Goal: Transaction & Acquisition: Purchase product/service

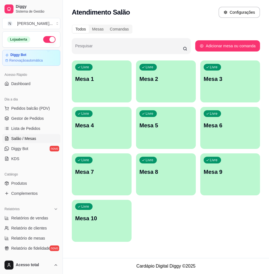
scroll to position [70, 0]
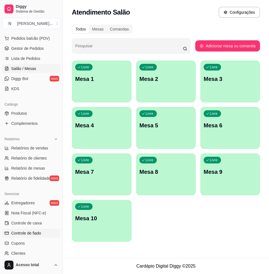
click at [39, 233] on span "Controle de fiado" at bounding box center [26, 233] width 30 height 6
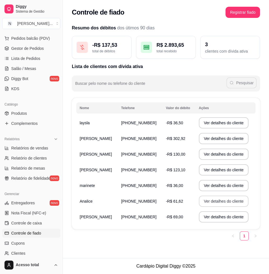
click at [227, 200] on button "Ver detalhes do cliente" at bounding box center [224, 201] width 50 height 11
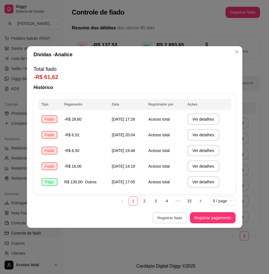
click at [175, 218] on button "Registrar fiado" at bounding box center [169, 218] width 34 height 11
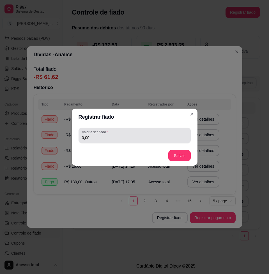
click at [135, 141] on div "0,00" at bounding box center [134, 135] width 105 height 11
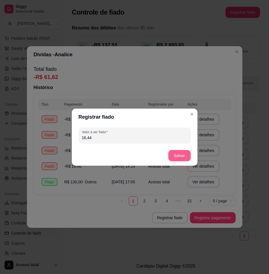
type input "16,44"
click at [183, 154] on button "Salvar" at bounding box center [179, 155] width 22 height 11
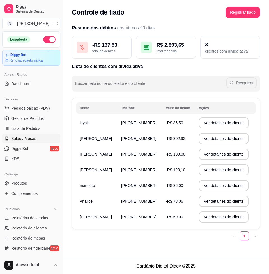
click at [33, 138] on span "Salão / Mesas" at bounding box center [23, 139] width 25 height 6
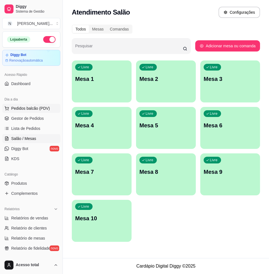
click at [42, 111] on button "Pedidos balcão (PDV)" at bounding box center [31, 108] width 58 height 9
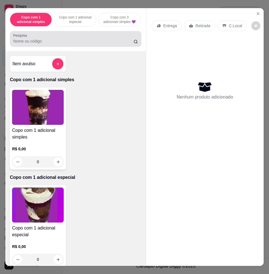
click at [76, 40] on div at bounding box center [75, 38] width 125 height 11
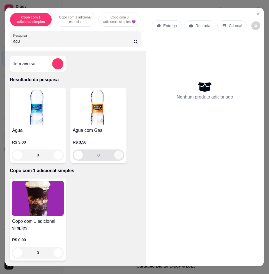
type input "agu"
click at [118, 157] on button "increase-product-quantity" at bounding box center [118, 155] width 9 height 9
type input "1"
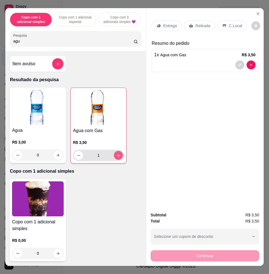
click at [118, 157] on icon "increase-product-quantity" at bounding box center [118, 155] width 4 height 4
type input "2"
click at [235, 24] on p "C.Local" at bounding box center [235, 26] width 13 height 6
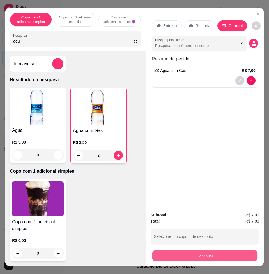
click at [229, 250] on button "Continuar" at bounding box center [204, 255] width 105 height 11
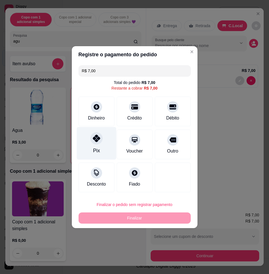
click at [89, 143] on div "Pix" at bounding box center [95, 143] width 39 height 33
type input "R$ 0,00"
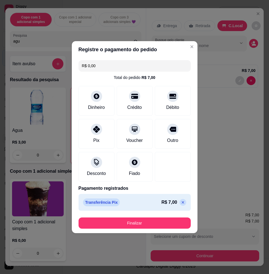
click at [136, 230] on footer "Finalizar" at bounding box center [134, 223] width 125 height 20
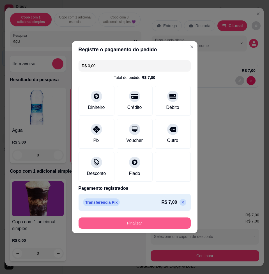
click at [133, 225] on button "Finalizar" at bounding box center [134, 223] width 112 height 11
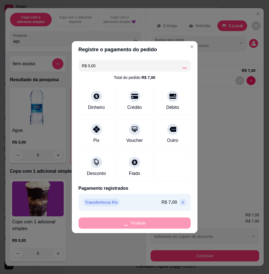
type input "0"
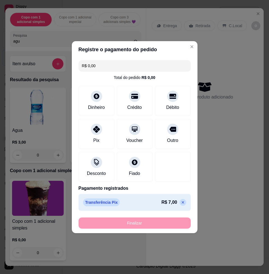
type input "-R$ 7,00"
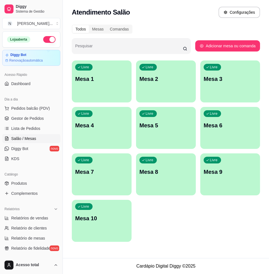
click at [47, 103] on div "Dia a dia" at bounding box center [31, 99] width 58 height 9
click at [45, 110] on span "Pedidos balcão (PDV)" at bounding box center [30, 109] width 39 height 6
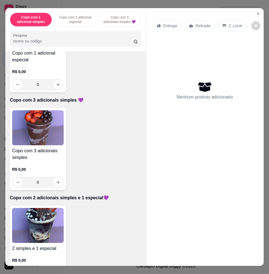
scroll to position [210, 0]
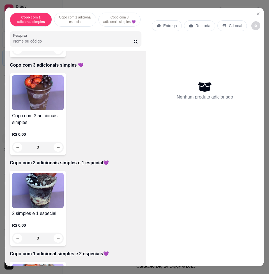
click at [36, 198] on img at bounding box center [38, 190] width 52 height 35
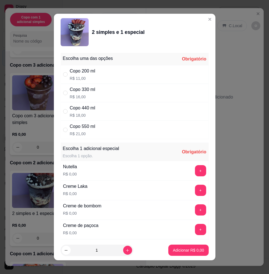
click at [116, 90] on div "Copo 330 ml R$ 16,00" at bounding box center [134, 93] width 148 height 18
radio input "true"
click at [195, 175] on button "+" at bounding box center [200, 171] width 11 height 11
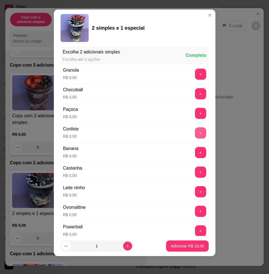
click at [195, 135] on button "+" at bounding box center [200, 132] width 11 height 11
click at [195, 154] on button "+" at bounding box center [200, 152] width 11 height 11
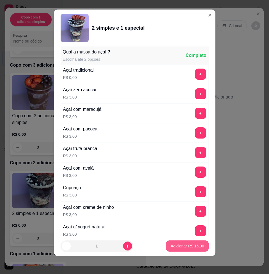
click at [179, 244] on p "Adicionar R$ 16,00" at bounding box center [186, 246] width 33 height 6
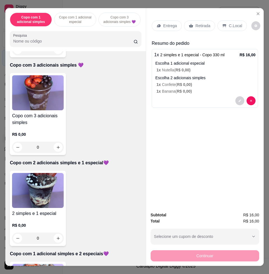
scroll to position [280, 0]
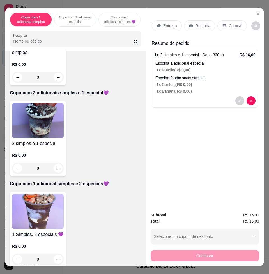
click at [39, 195] on div "1 Simples, 2 especiais 💜 R$ 0,00 0" at bounding box center [38, 229] width 56 height 75
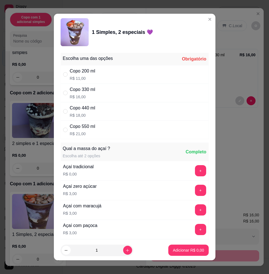
click at [106, 93] on div "Copo 330 ml R$ 16,00" at bounding box center [134, 93] width 148 height 18
radio input "true"
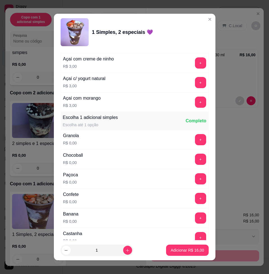
scroll to position [350, 0]
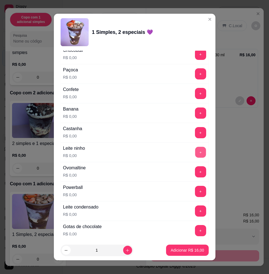
click at [195, 153] on button "+" at bounding box center [200, 152] width 11 height 11
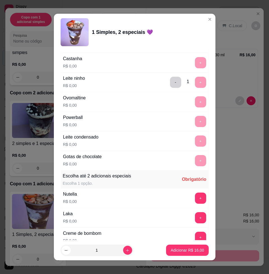
scroll to position [490, 0]
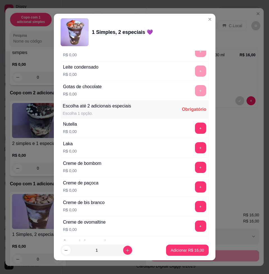
click at [192, 131] on div "+" at bounding box center [200, 128] width 16 height 11
click at [195, 130] on button "+" at bounding box center [200, 128] width 11 height 11
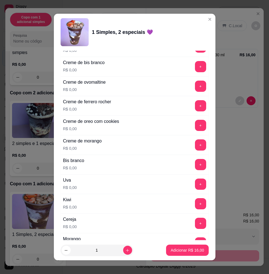
scroll to position [735, 0]
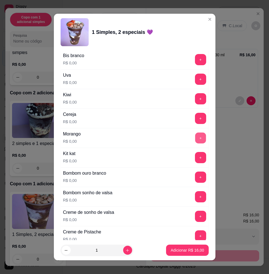
click at [195, 134] on button "+" at bounding box center [200, 138] width 11 height 11
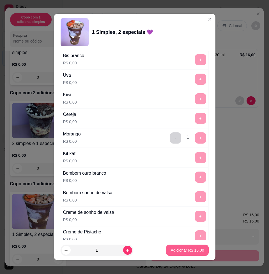
click at [178, 254] on button "Adicionar R$ 16,00" at bounding box center [187, 250] width 42 height 11
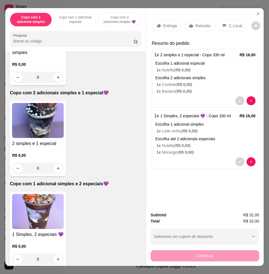
click at [163, 26] on p "Entrega" at bounding box center [170, 26] width 14 height 6
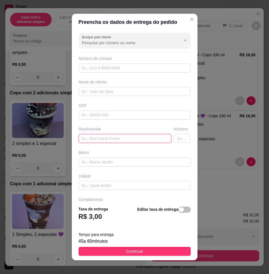
click at [114, 140] on input "text" at bounding box center [124, 138] width 93 height 9
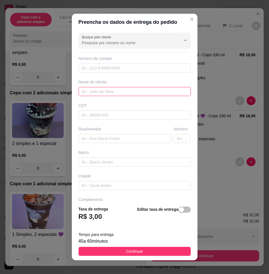
click at [110, 91] on input "text" at bounding box center [134, 91] width 112 height 9
type input "f"
type input "[PERSON_NAME]"
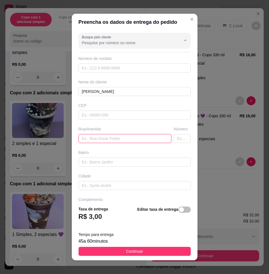
click at [116, 135] on input "text" at bounding box center [124, 138] width 93 height 9
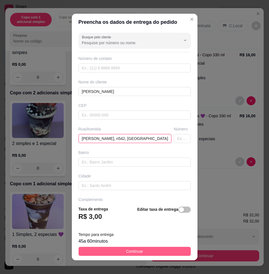
type input "[PERSON_NAME], n542, [GEOGRAPHIC_DATA]"
click at [151, 253] on button "Continuar" at bounding box center [134, 251] width 112 height 9
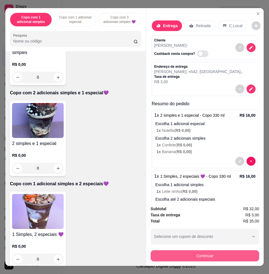
click at [156, 252] on button "Continuar" at bounding box center [204, 255] width 108 height 11
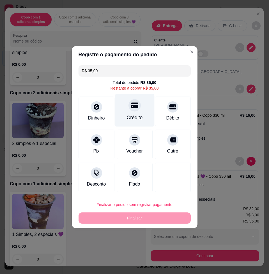
click at [138, 115] on div "Crédito" at bounding box center [134, 117] width 16 height 7
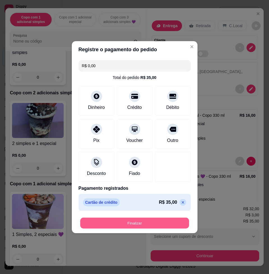
click at [134, 219] on button "Finalizar" at bounding box center [134, 223] width 109 height 11
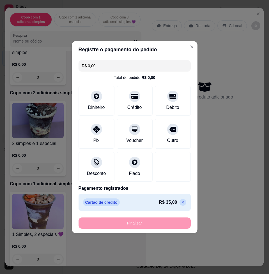
type input "-R$ 35,00"
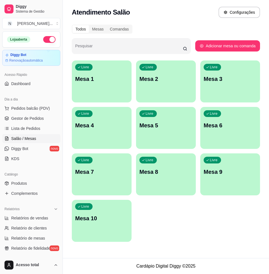
click at [104, 89] on div "Livre Mesa 1" at bounding box center [102, 77] width 60 height 35
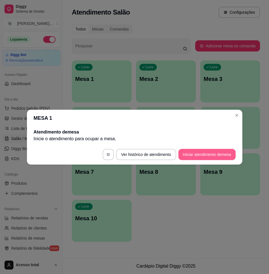
click at [219, 152] on button "Iniciar atendimento de mesa" at bounding box center [206, 154] width 57 height 11
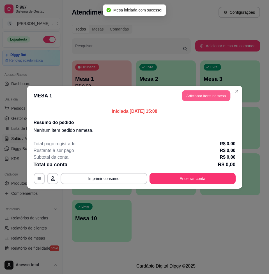
click at [202, 95] on button "Adicionar itens na mesa" at bounding box center [206, 95] width 48 height 11
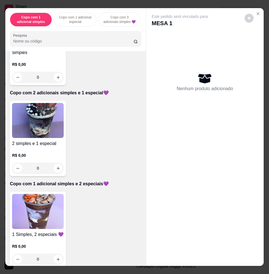
scroll to position [315, 0]
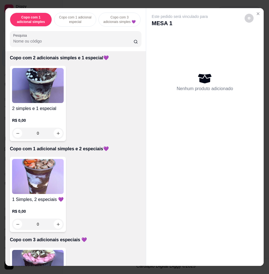
click at [46, 95] on img at bounding box center [38, 85] width 52 height 35
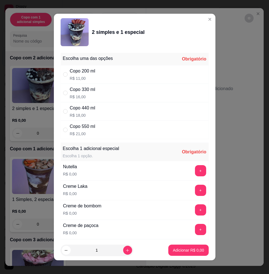
click at [114, 115] on div "Copo 440 ml R$ 18,00" at bounding box center [134, 111] width 148 height 18
radio input "true"
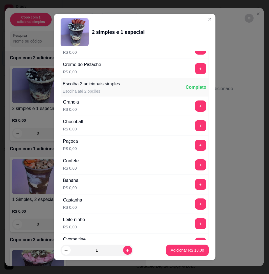
scroll to position [525, 0]
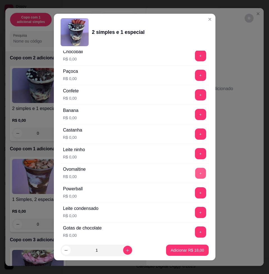
click at [195, 172] on button "+" at bounding box center [200, 173] width 11 height 11
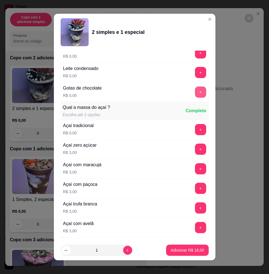
click at [195, 91] on button "+" at bounding box center [200, 92] width 11 height 11
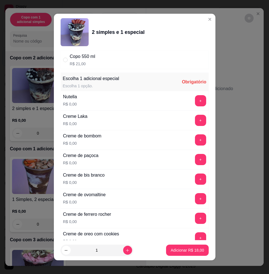
scroll to position [35, 0]
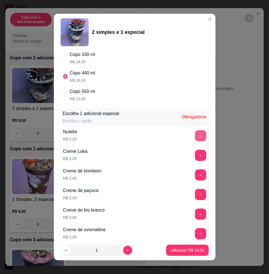
click at [195, 131] on button "+" at bounding box center [200, 135] width 11 height 11
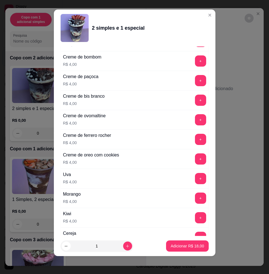
scroll to position [1389, 0]
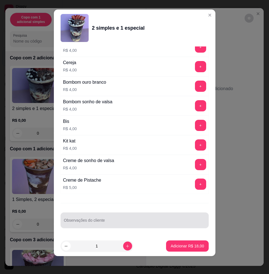
click at [169, 217] on div at bounding box center [134, 220] width 141 height 11
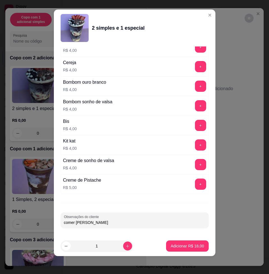
type input "comer [PERSON_NAME]"
click at [187, 243] on button "Adicionar R$ 18,00" at bounding box center [187, 246] width 41 height 11
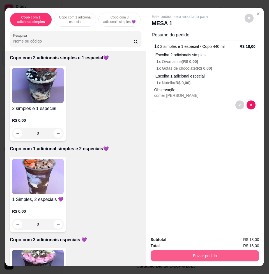
click at [195, 251] on button "Enviar pedido" at bounding box center [204, 255] width 108 height 11
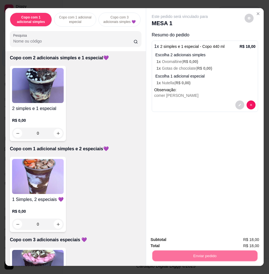
click at [194, 241] on button "Não registrar e enviar pedido" at bounding box center [185, 239] width 58 height 11
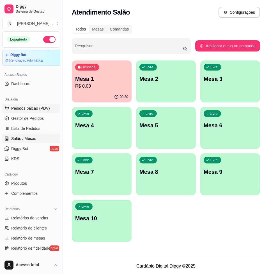
click at [37, 107] on span "Pedidos balcão (PDV)" at bounding box center [30, 109] width 39 height 6
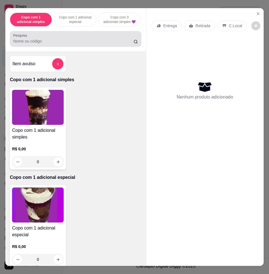
click at [56, 44] on input "Pesquisa" at bounding box center [73, 41] width 120 height 6
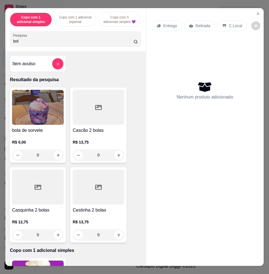
type input "bol"
click at [13, 117] on img at bounding box center [38, 107] width 52 height 35
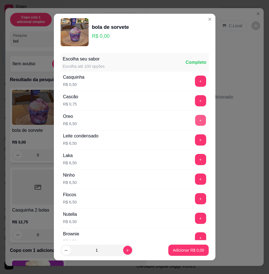
click at [195, 122] on button "+" at bounding box center [200, 120] width 11 height 11
click at [190, 253] on button "Adicionar R$ 6,50" at bounding box center [188, 250] width 39 height 11
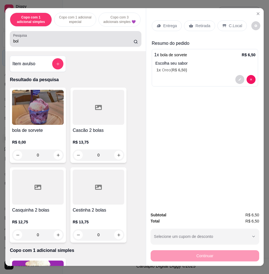
click at [36, 44] on input "bol" at bounding box center [73, 41] width 120 height 6
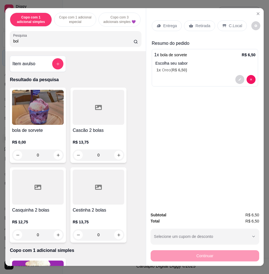
click at [36, 44] on input "bol" at bounding box center [73, 41] width 120 height 6
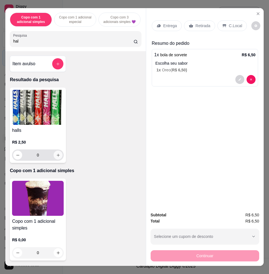
type input "hal"
click at [57, 160] on button "increase-product-quantity" at bounding box center [57, 155] width 9 height 9
type input "1"
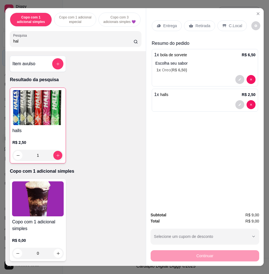
click at [59, 44] on input "hal" at bounding box center [73, 41] width 120 height 6
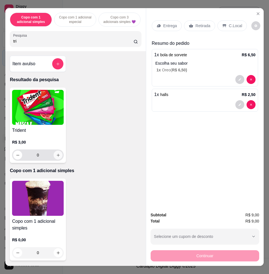
type input "tri"
click at [57, 157] on icon "increase-product-quantity" at bounding box center [58, 155] width 4 height 4
type input "1"
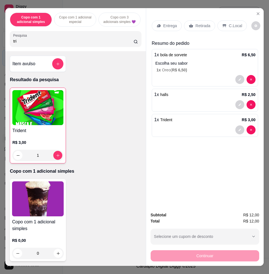
click at [230, 23] on p "C.Local" at bounding box center [235, 26] width 13 height 6
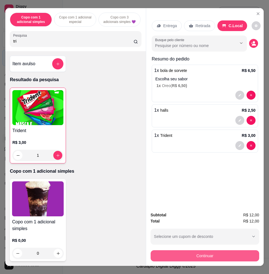
click at [240, 254] on button "Continuar" at bounding box center [204, 255] width 108 height 11
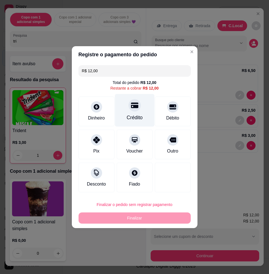
click at [139, 115] on div "Crédito" at bounding box center [134, 110] width 39 height 33
type input "R$ 0,00"
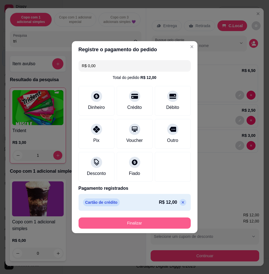
click at [141, 218] on button "Finalizar" at bounding box center [134, 223] width 112 height 11
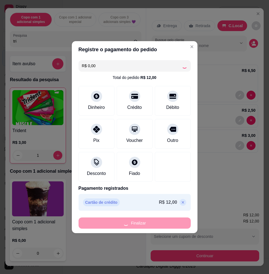
type input "0"
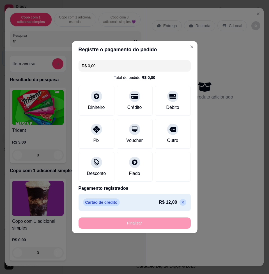
type input "-R$ 12,00"
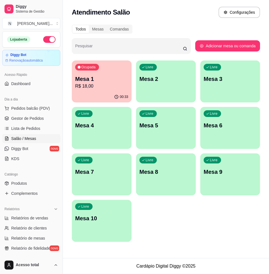
click at [87, 89] on p "R$ 18,00" at bounding box center [101, 86] width 53 height 7
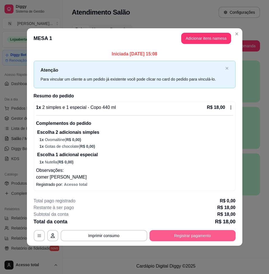
click at [211, 234] on button "Registrar pagamento" at bounding box center [192, 235] width 86 height 11
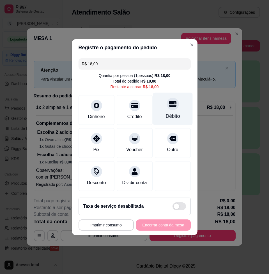
click at [166, 107] on div "Débito" at bounding box center [172, 108] width 39 height 33
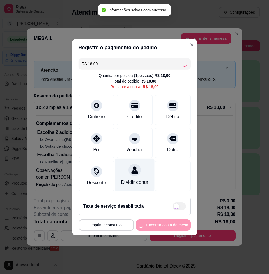
type input "R$ 0,00"
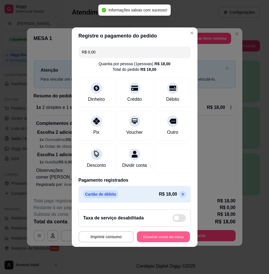
click at [160, 236] on button "Encerrar conta da mesa" at bounding box center [163, 236] width 53 height 11
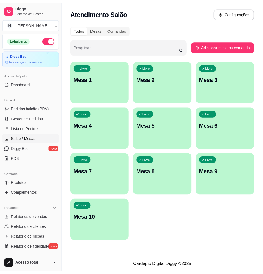
scroll to position [129, 0]
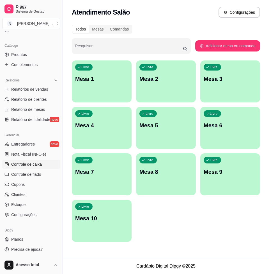
click at [34, 165] on span "Controle de caixa" at bounding box center [26, 165] width 31 height 6
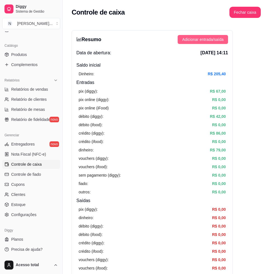
click at [196, 36] on span "Adicionar entrada/saída" at bounding box center [202, 39] width 41 height 6
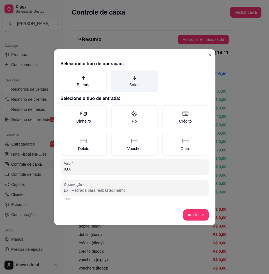
click at [142, 88] on label "Saída" at bounding box center [134, 81] width 46 height 21
click at [115, 75] on button "Saída" at bounding box center [113, 72] width 4 height 4
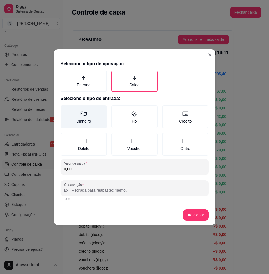
drag, startPoint x: 100, startPoint y: 117, endPoint x: 104, endPoint y: 118, distance: 3.8
click at [99, 117] on label "Dinheiro" at bounding box center [83, 116] width 46 height 23
click at [65, 110] on button "Dinheiro" at bounding box center [62, 107] width 4 height 4
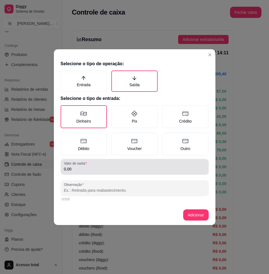
click at [130, 163] on div "0,00" at bounding box center [134, 166] width 141 height 11
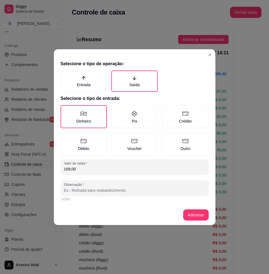
type input "109,00"
drag, startPoint x: 132, startPoint y: 192, endPoint x: 126, endPoint y: 190, distance: 6.1
click at [129, 190] on input "Observação" at bounding box center [134, 191] width 141 height 6
type input "gotas e marmita"
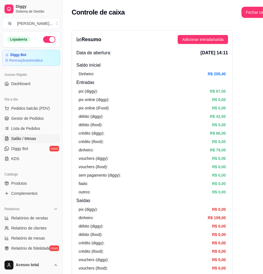
click at [40, 139] on link "Salão / Mesas" at bounding box center [31, 138] width 58 height 9
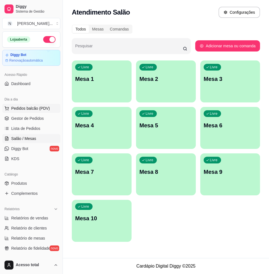
click at [11, 108] on span "Pedidos balcão (PDV)" at bounding box center [30, 109] width 39 height 6
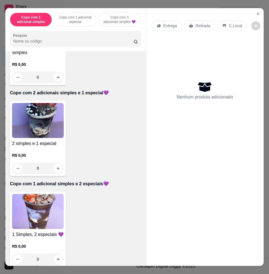
scroll to position [315, 0]
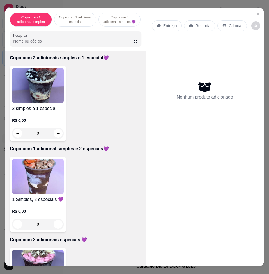
click at [48, 176] on img at bounding box center [38, 176] width 52 height 35
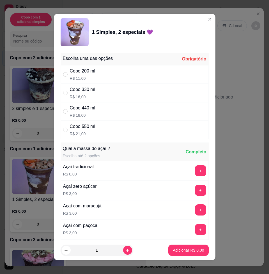
click at [125, 133] on div "Copo 550 ml R$ 21,00" at bounding box center [134, 130] width 148 height 18
radio input "true"
click at [125, 252] on icon "increase-product-quantity" at bounding box center [127, 250] width 4 height 4
type input "2"
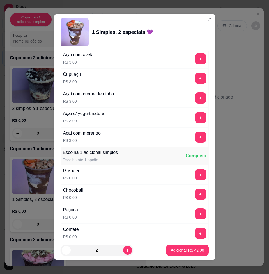
scroll to position [280, 0]
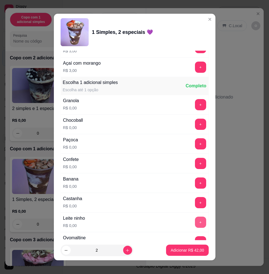
click at [195, 222] on button "+" at bounding box center [200, 222] width 11 height 11
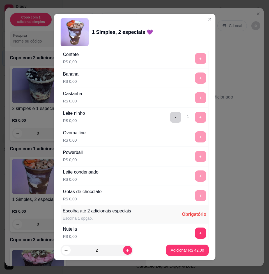
scroll to position [420, 0]
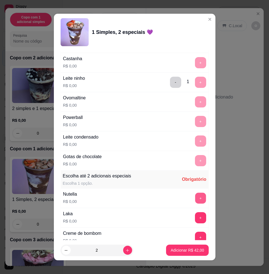
click at [195, 199] on button "+" at bounding box center [200, 198] width 11 height 11
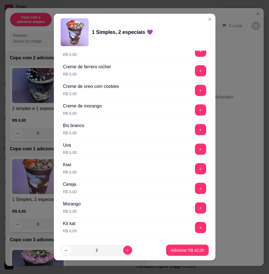
scroll to position [700, 0]
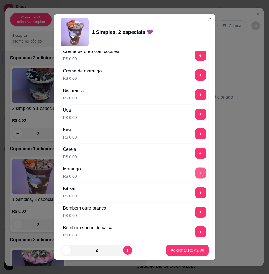
click at [195, 174] on button "+" at bounding box center [200, 173] width 11 height 11
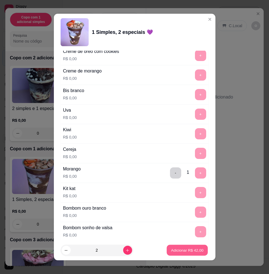
click at [188, 248] on p "Adicionar R$ 42,00" at bounding box center [187, 250] width 32 height 5
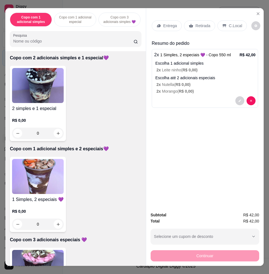
click at [165, 25] on p "Entrega" at bounding box center [170, 26] width 14 height 6
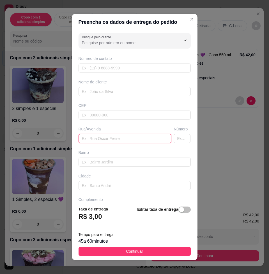
click at [111, 139] on input "text" at bounding box center [124, 138] width 93 height 9
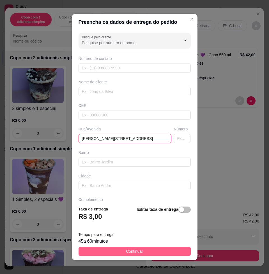
type input "[PERSON_NAME][STREET_ADDRESS]"
click at [149, 253] on button "Continuar" at bounding box center [134, 251] width 112 height 9
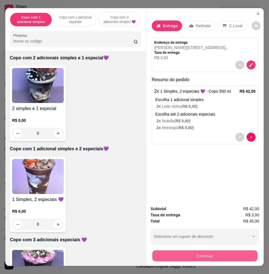
click at [193, 250] on button "Continuar" at bounding box center [204, 255] width 105 height 11
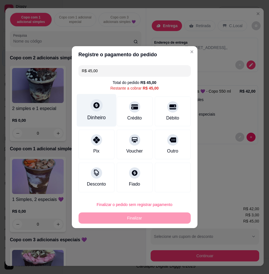
click at [107, 113] on div "Dinheiro" at bounding box center [95, 110] width 39 height 33
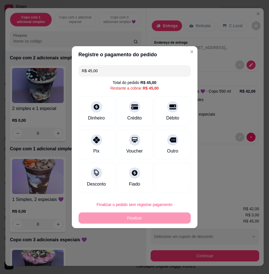
click at [119, 138] on div "Quantia recebida 0,00 Quantia à ser cobrada R$ 45,00" at bounding box center [134, 133] width 125 height 32
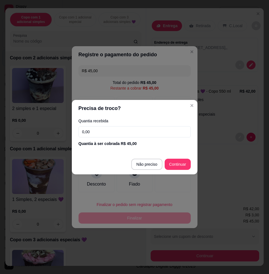
click at [119, 135] on input "0,00" at bounding box center [134, 131] width 112 height 11
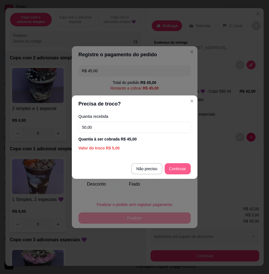
type input "50,00"
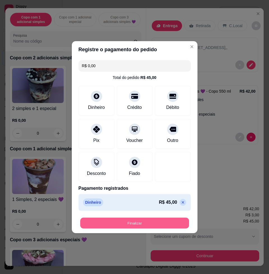
click at [175, 223] on button "Finalizar" at bounding box center [134, 223] width 109 height 11
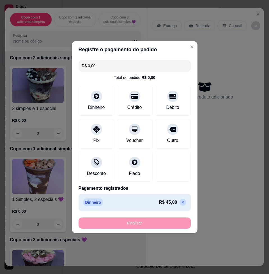
type input "-R$ 45,00"
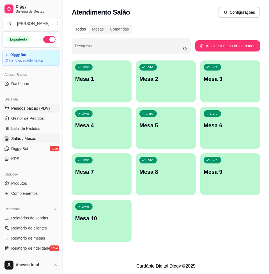
click at [18, 108] on span "Pedidos balcão (PDV)" at bounding box center [30, 109] width 39 height 6
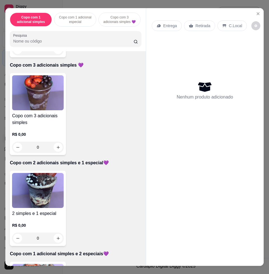
scroll to position [420, 0]
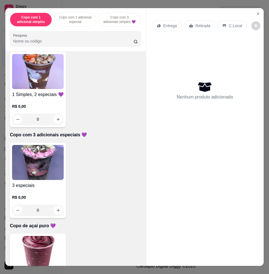
click at [54, 171] on img at bounding box center [38, 162] width 52 height 35
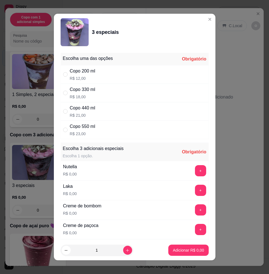
click at [115, 111] on div "Copo 440 ml R$ 21,00" at bounding box center [134, 111] width 148 height 18
radio input "true"
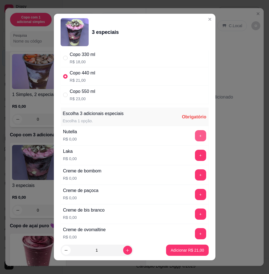
click at [195, 135] on button "+" at bounding box center [200, 135] width 11 height 11
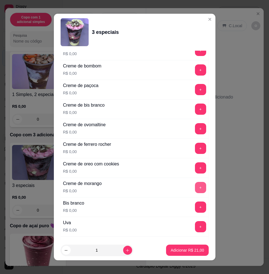
scroll to position [245, 0]
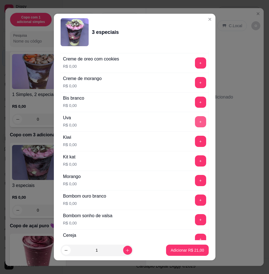
click at [195, 116] on button "+" at bounding box center [200, 121] width 11 height 11
click at [195, 101] on button "+" at bounding box center [200, 102] width 11 height 11
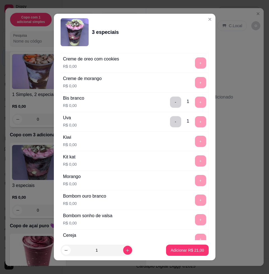
scroll to position [4, 0]
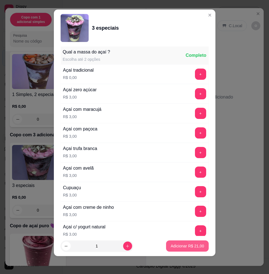
click at [173, 243] on button "Adicionar R$ 21,00" at bounding box center [187, 246] width 42 height 11
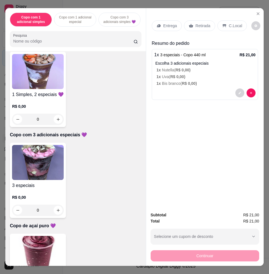
click at [165, 24] on p "Entrega" at bounding box center [170, 26] width 14 height 6
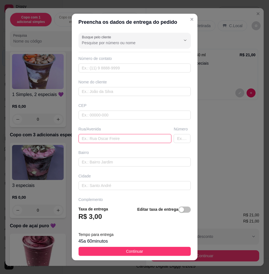
click at [110, 135] on input "text" at bounding box center [124, 138] width 93 height 9
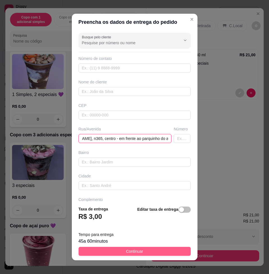
type input "[PERSON_NAME], n365, centro - em frente ao parquinho do armel"
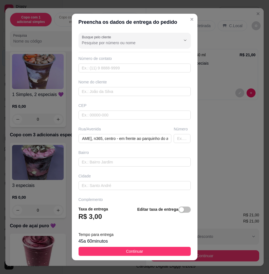
scroll to position [0, 0]
drag, startPoint x: 156, startPoint y: 249, endPoint x: 147, endPoint y: 254, distance: 10.1
click at [155, 250] on button "Continuar" at bounding box center [134, 251] width 112 height 9
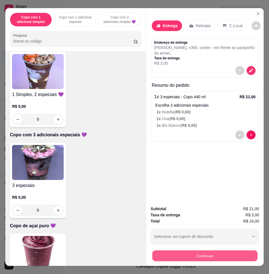
click at [221, 257] on button "Continuar" at bounding box center [204, 255] width 105 height 11
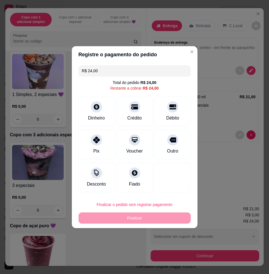
click at [169, 116] on div "Débito" at bounding box center [172, 118] width 13 height 7
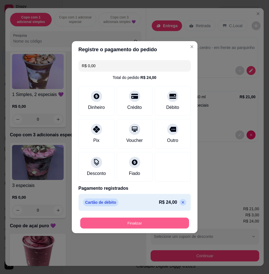
click at [161, 218] on button "Finalizar" at bounding box center [134, 223] width 109 height 11
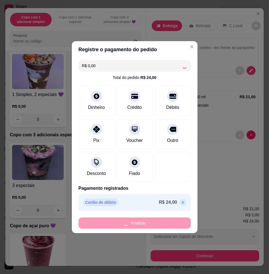
type input "-R$ 24,00"
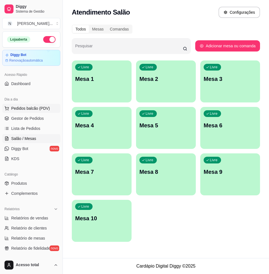
click at [35, 113] on button "Pedidos balcão (PDV)" at bounding box center [31, 108] width 58 height 9
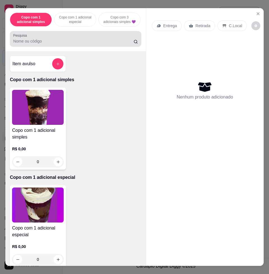
click at [70, 47] on div "Pesquisa" at bounding box center [75, 39] width 131 height 16
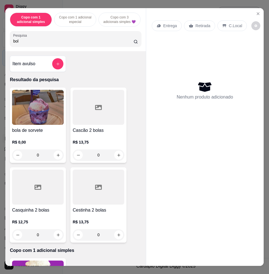
type input "bol"
click at [57, 123] on img at bounding box center [38, 107] width 52 height 35
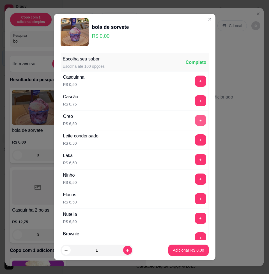
click at [195, 117] on button "+" at bounding box center [200, 120] width 11 height 11
click at [188, 248] on p "Adicionar R$ 13,00" at bounding box center [186, 251] width 33 height 6
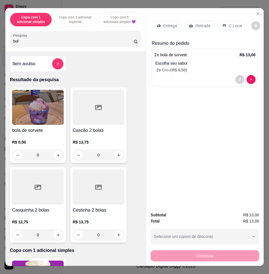
click at [222, 24] on icon at bounding box center [224, 26] width 4 height 4
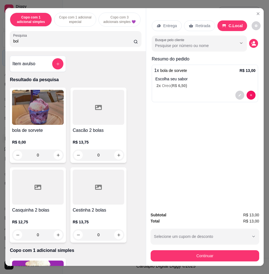
click at [231, 246] on div "Subtotal R$ 13,00 Total R$ 13,00 Selecione um cupom de desconto COMBO Selecione…" at bounding box center [204, 237] width 108 height 50
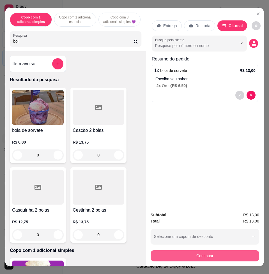
click at [232, 250] on button "Continuar" at bounding box center [204, 255] width 108 height 11
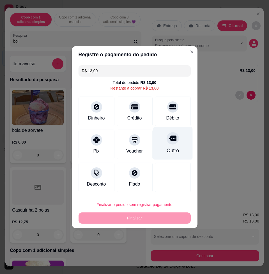
drag, startPoint x: 167, startPoint y: 100, endPoint x: 182, endPoint y: 128, distance: 32.0
click at [167, 102] on div "Débito" at bounding box center [173, 112] width 36 height 30
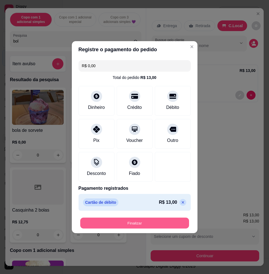
click at [170, 220] on button "Finalizar" at bounding box center [134, 223] width 109 height 11
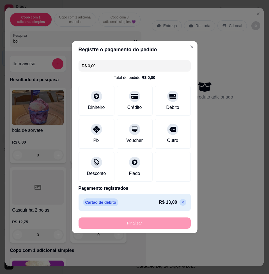
type input "-R$ 13,00"
